Goal: Task Accomplishment & Management: Manage account settings

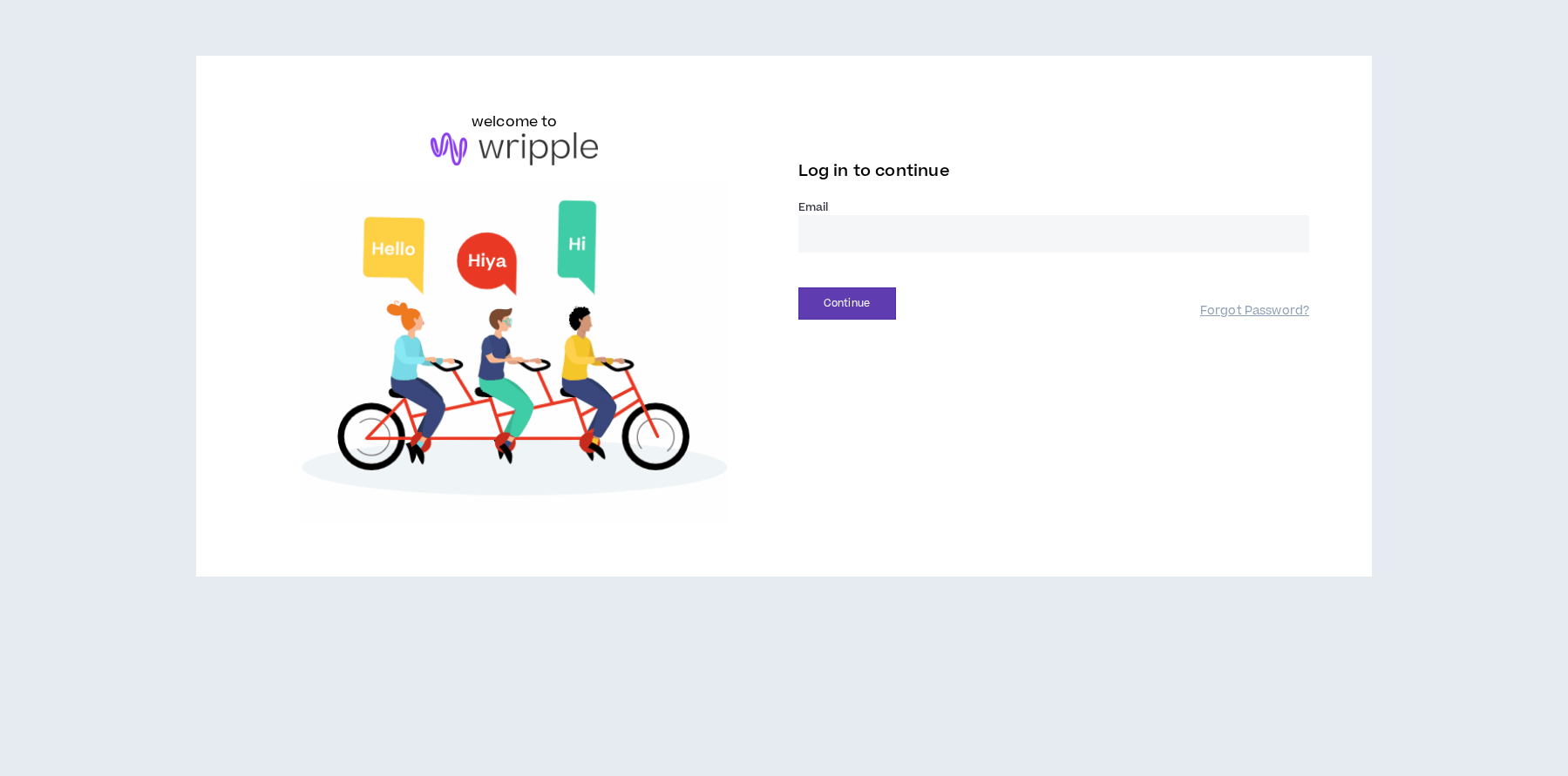
click at [844, 234] on input "email" at bounding box center [1053, 234] width 512 height 37
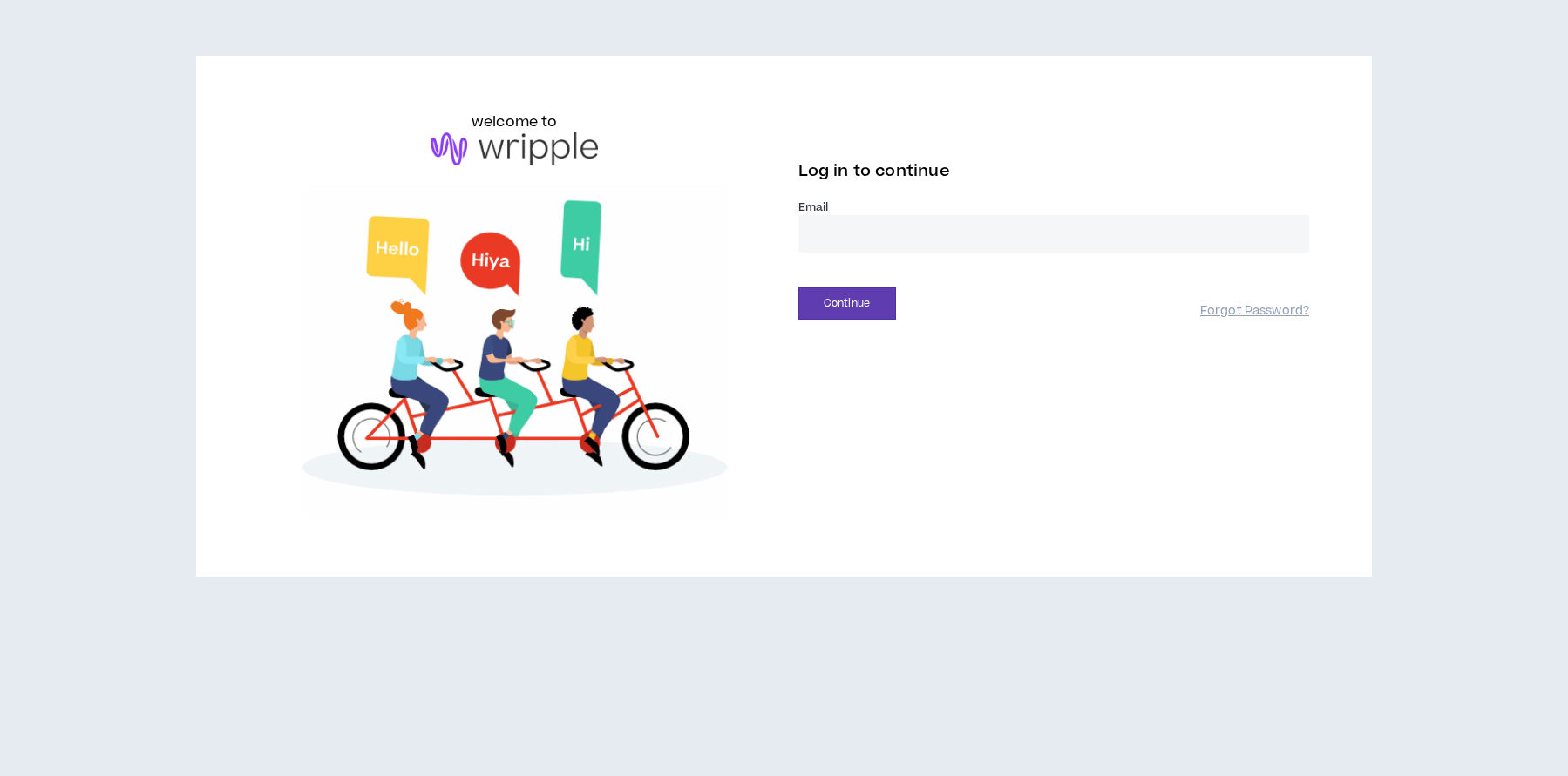
click at [855, 228] on input "email" at bounding box center [1053, 234] width 512 height 37
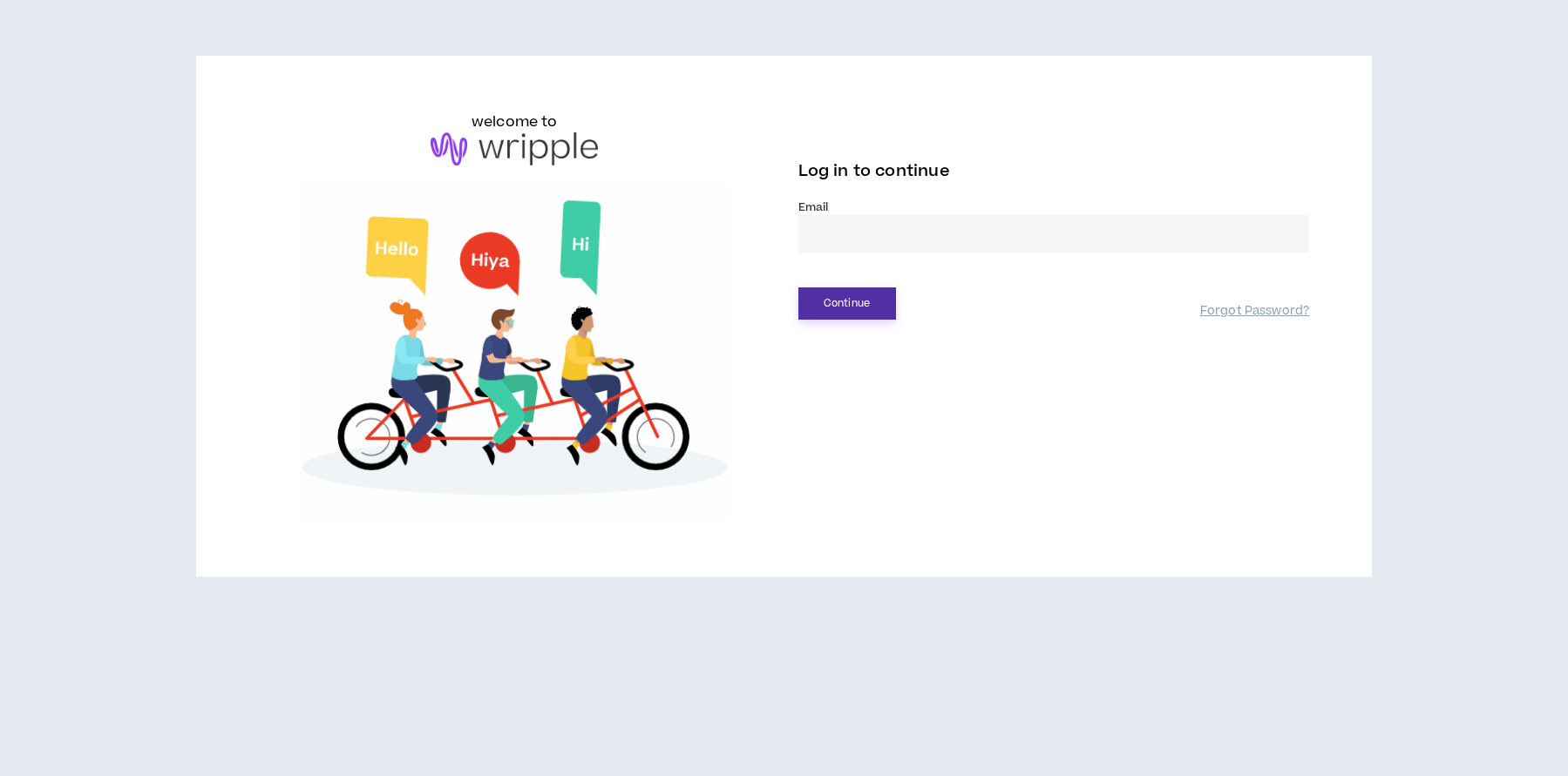
type input "**********"
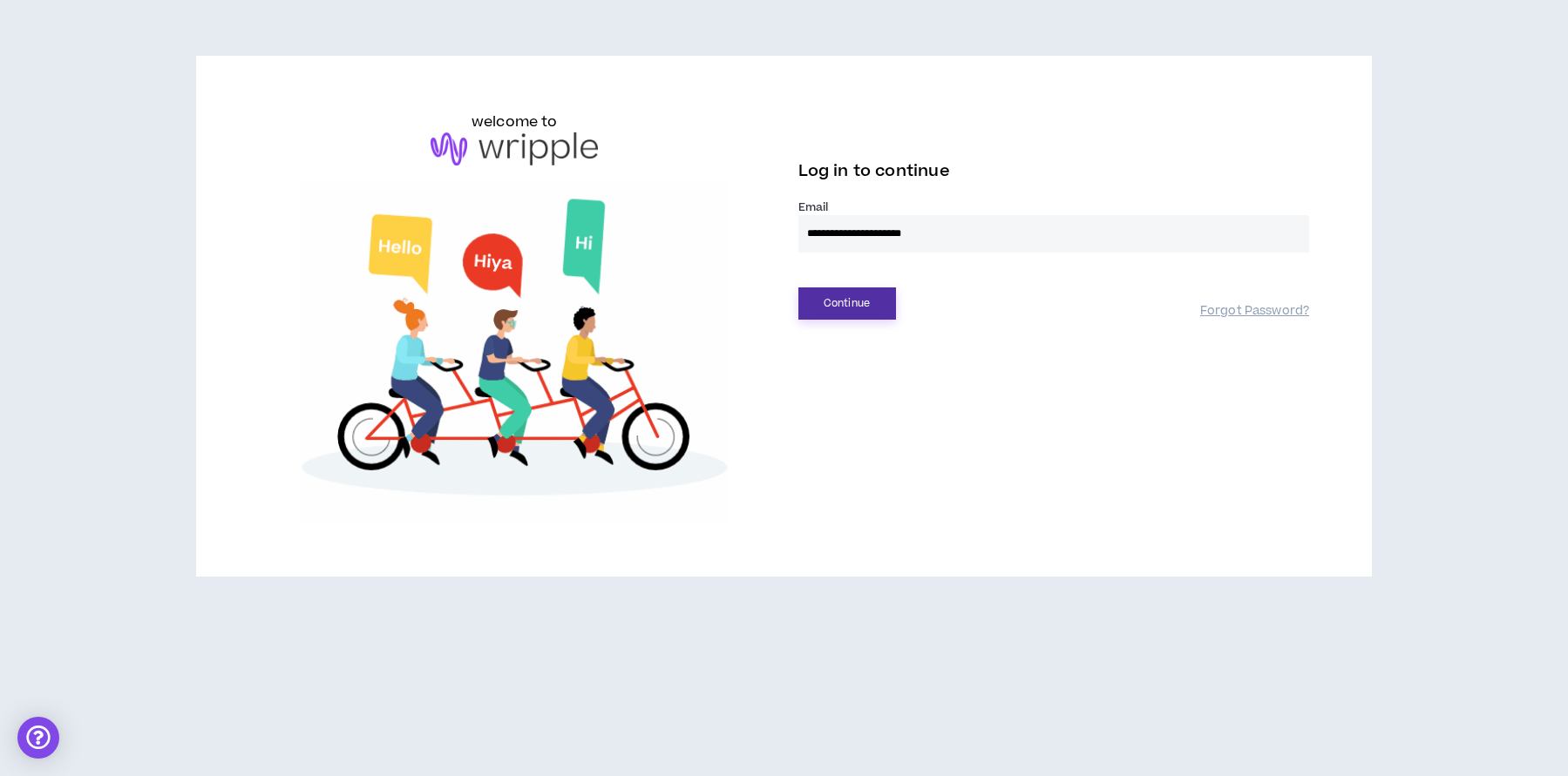
click at [833, 313] on button "Continue" at bounding box center [847, 303] width 98 height 33
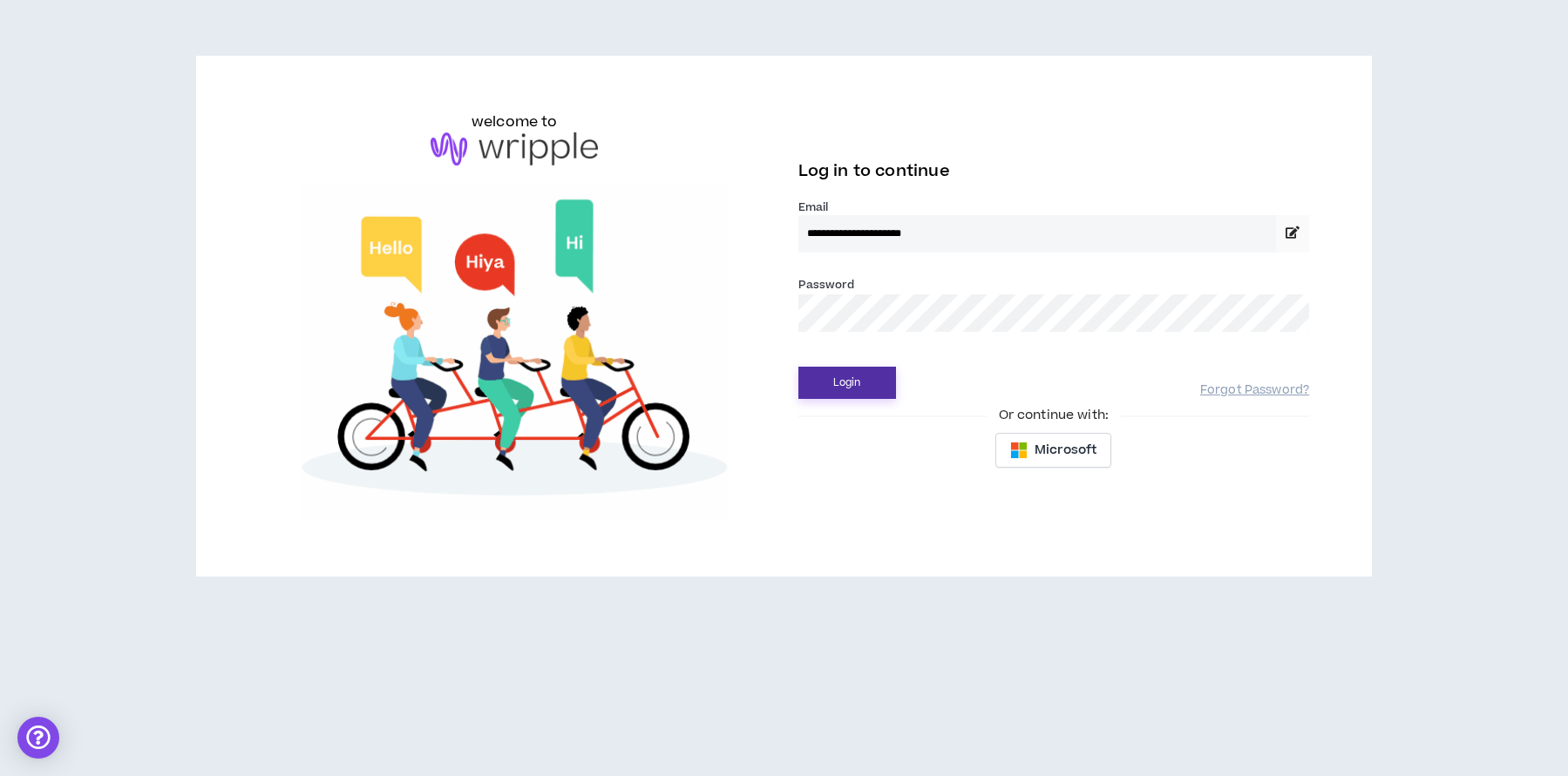
click at [835, 382] on button "Login" at bounding box center [847, 383] width 98 height 33
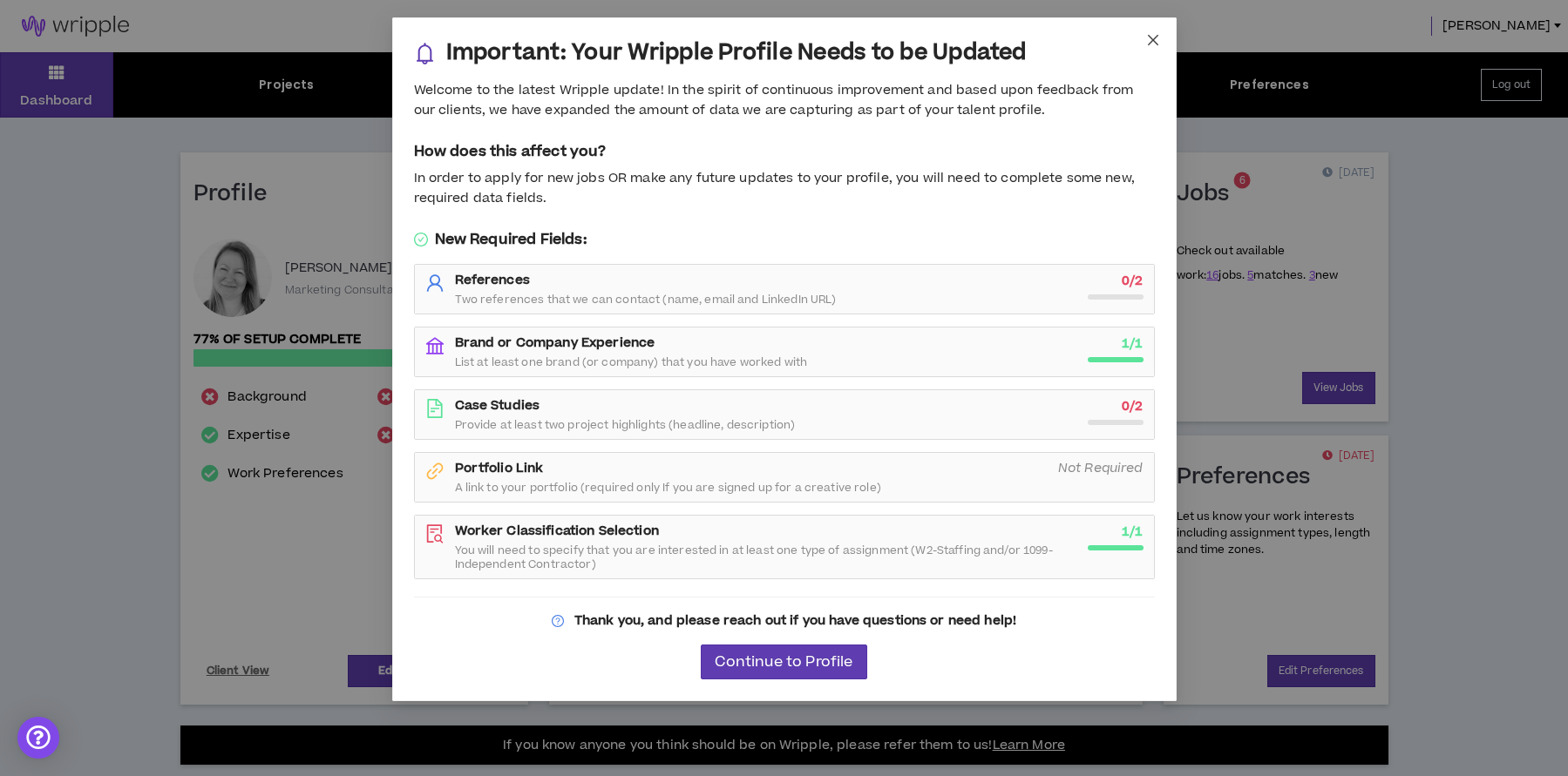
click at [1155, 40] on icon "close" at bounding box center [1152, 40] width 14 height 14
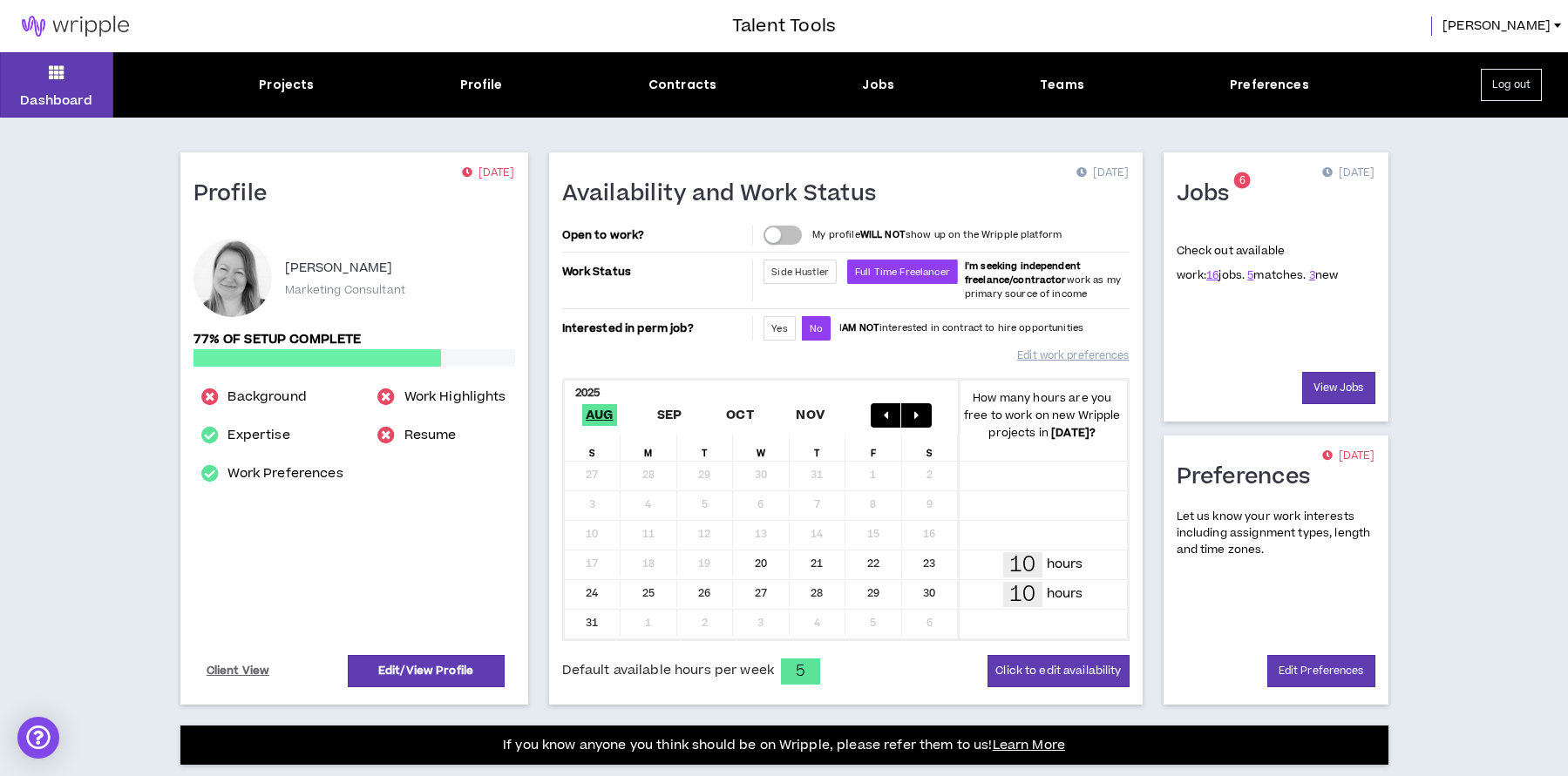
click at [126, 173] on div "Dashboard Projects Profile Contracts Jobs Teams Preferences Log out Profile [DA…" at bounding box center [784, 636] width 1568 height 1167
click at [1206, 276] on link "16" at bounding box center [1211, 274] width 12 height 15
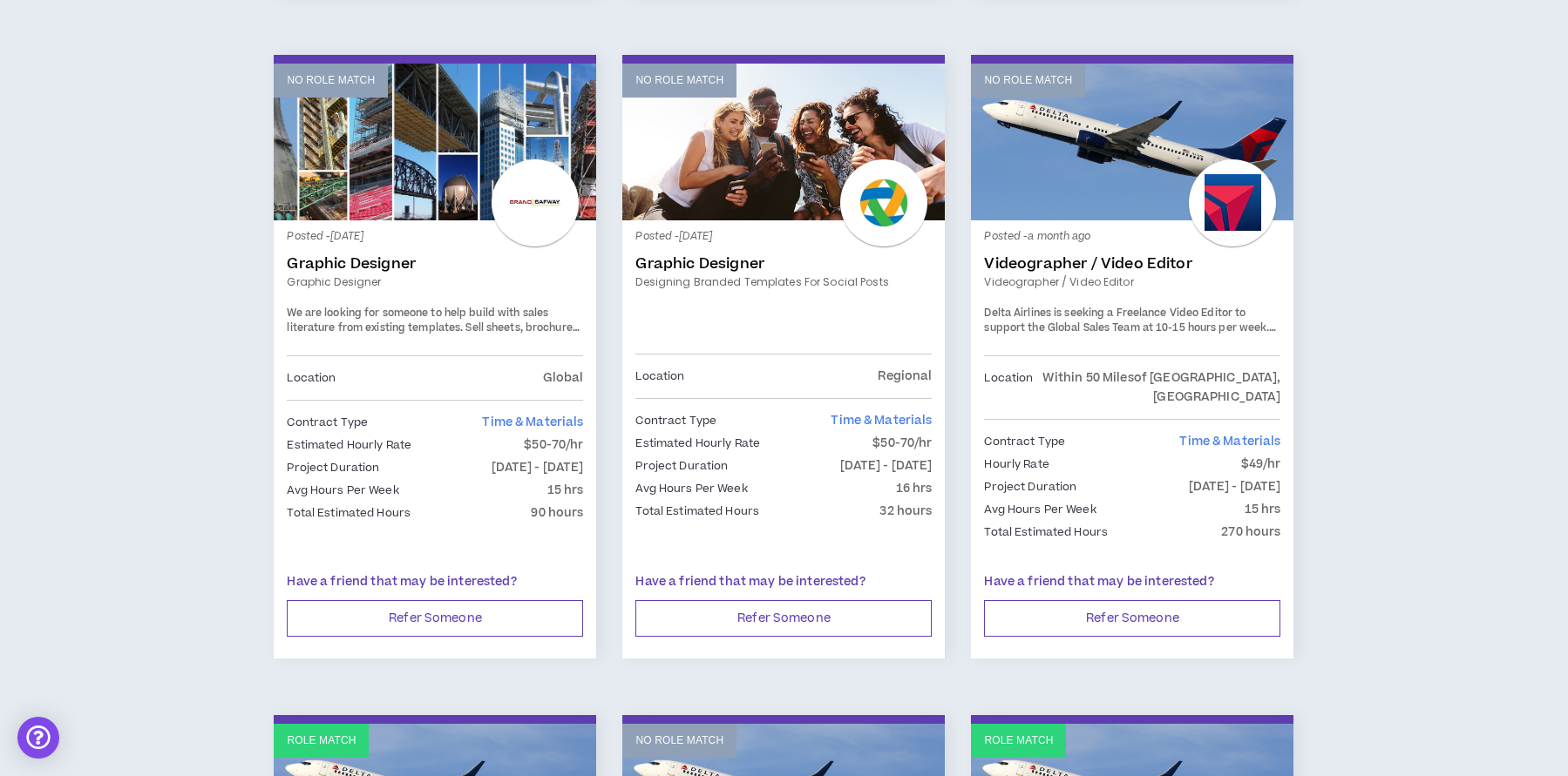
scroll to position [1628, 0]
